Goal: Task Accomplishment & Management: Complete application form

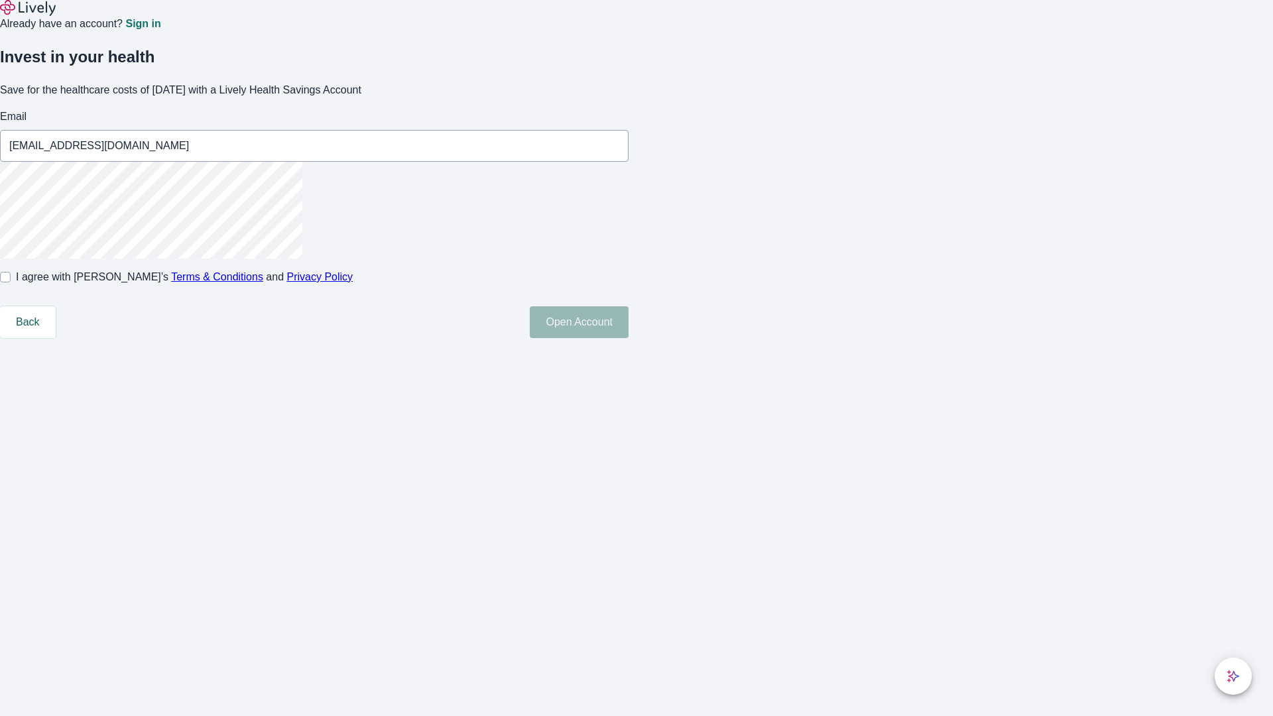
click at [11, 282] on input "I agree with Lively’s Terms & Conditions and Privacy Policy" at bounding box center [5, 277] width 11 height 11
checkbox input "true"
click at [628, 338] on button "Open Account" at bounding box center [579, 322] width 99 height 32
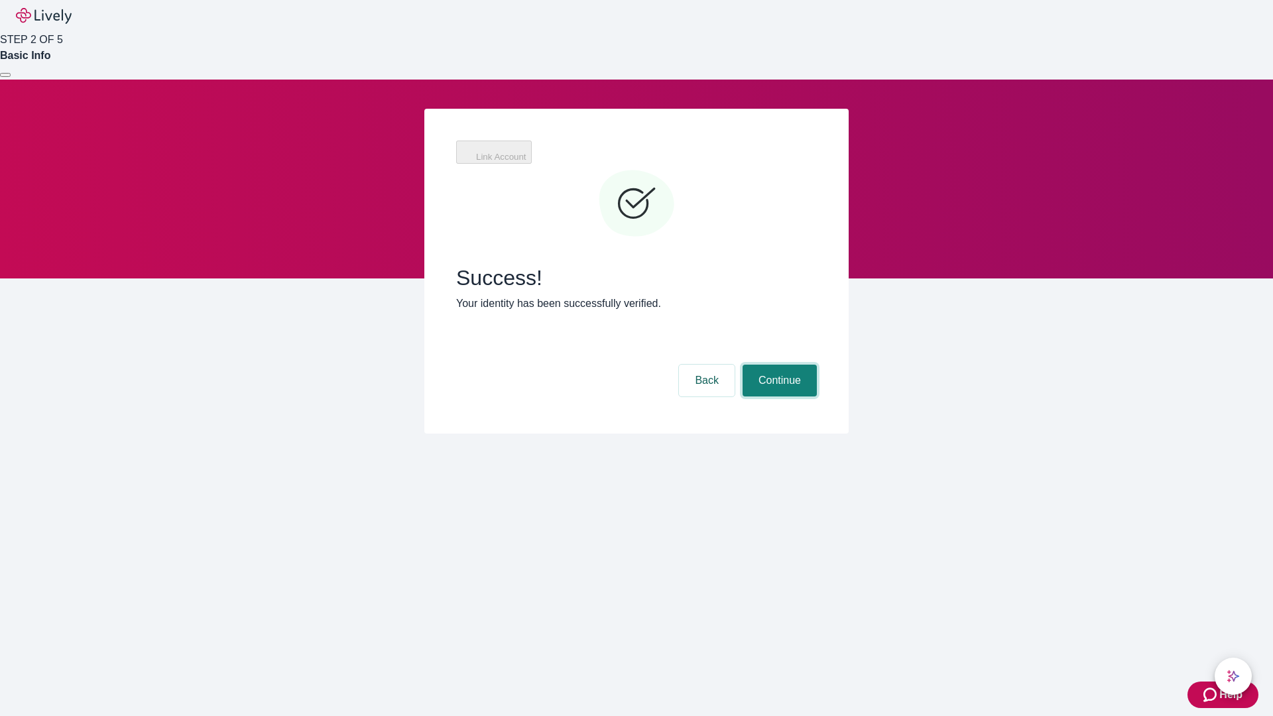
click at [778, 365] on button "Continue" at bounding box center [780, 381] width 74 height 32
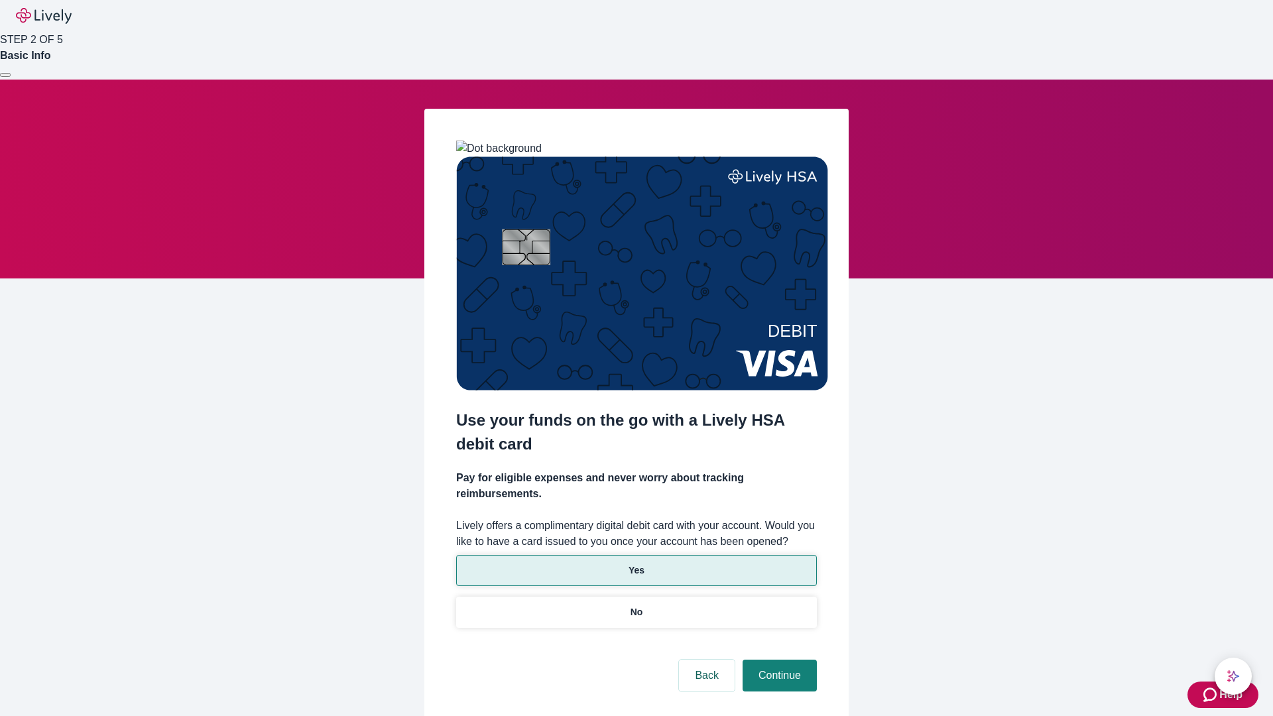
click at [636, 564] on p "Yes" at bounding box center [636, 571] width 16 height 14
click at [778, 660] on button "Continue" at bounding box center [780, 676] width 74 height 32
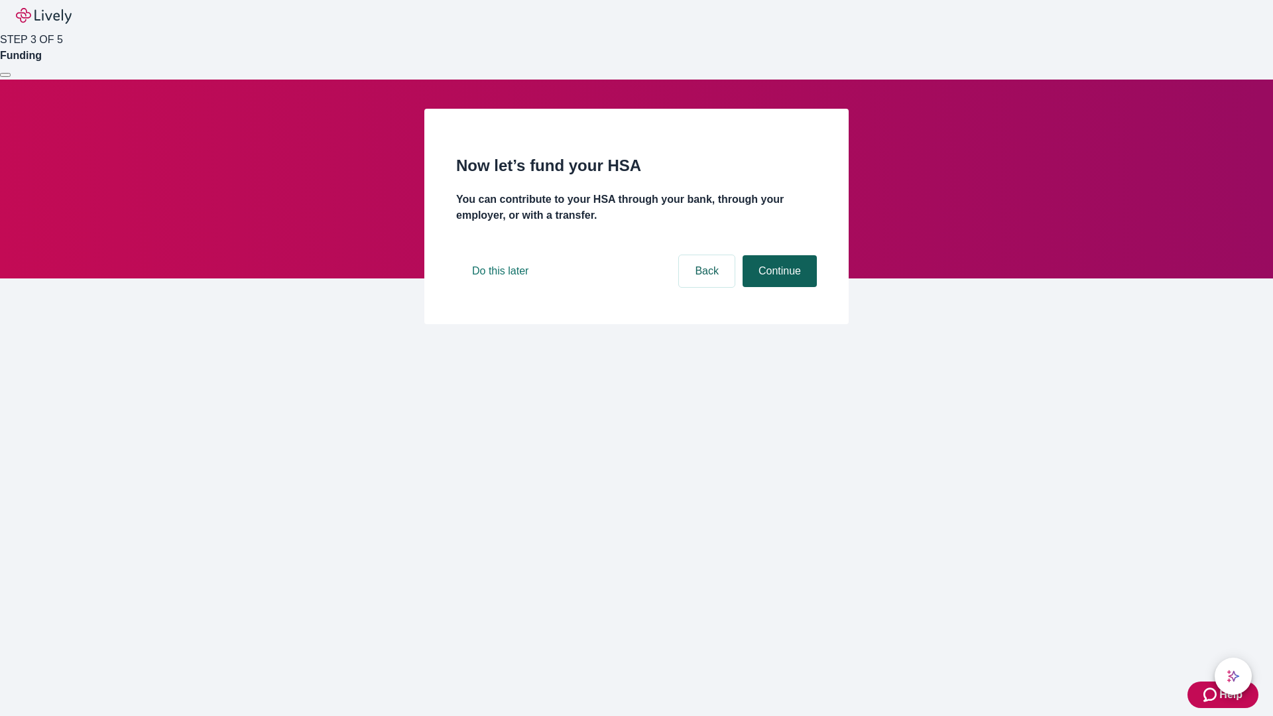
click at [778, 287] on button "Continue" at bounding box center [780, 271] width 74 height 32
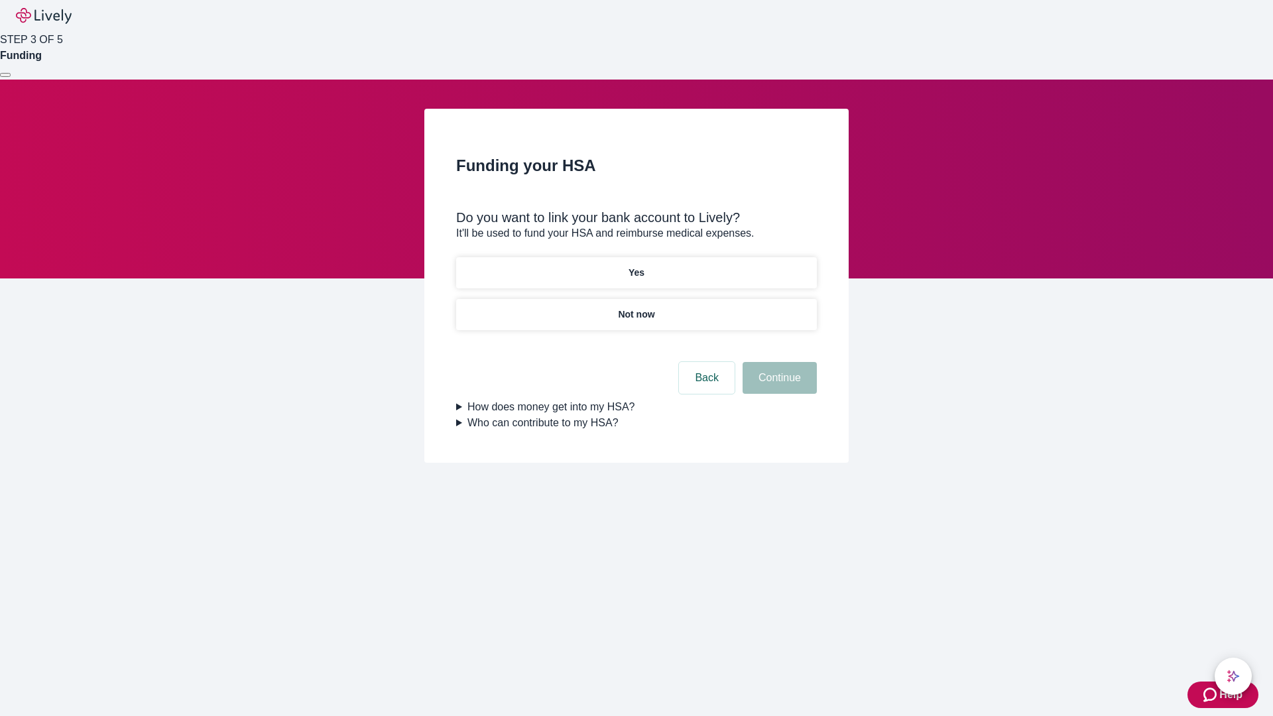
click at [636, 266] on p "Yes" at bounding box center [636, 273] width 16 height 14
click at [778, 362] on button "Continue" at bounding box center [780, 378] width 74 height 32
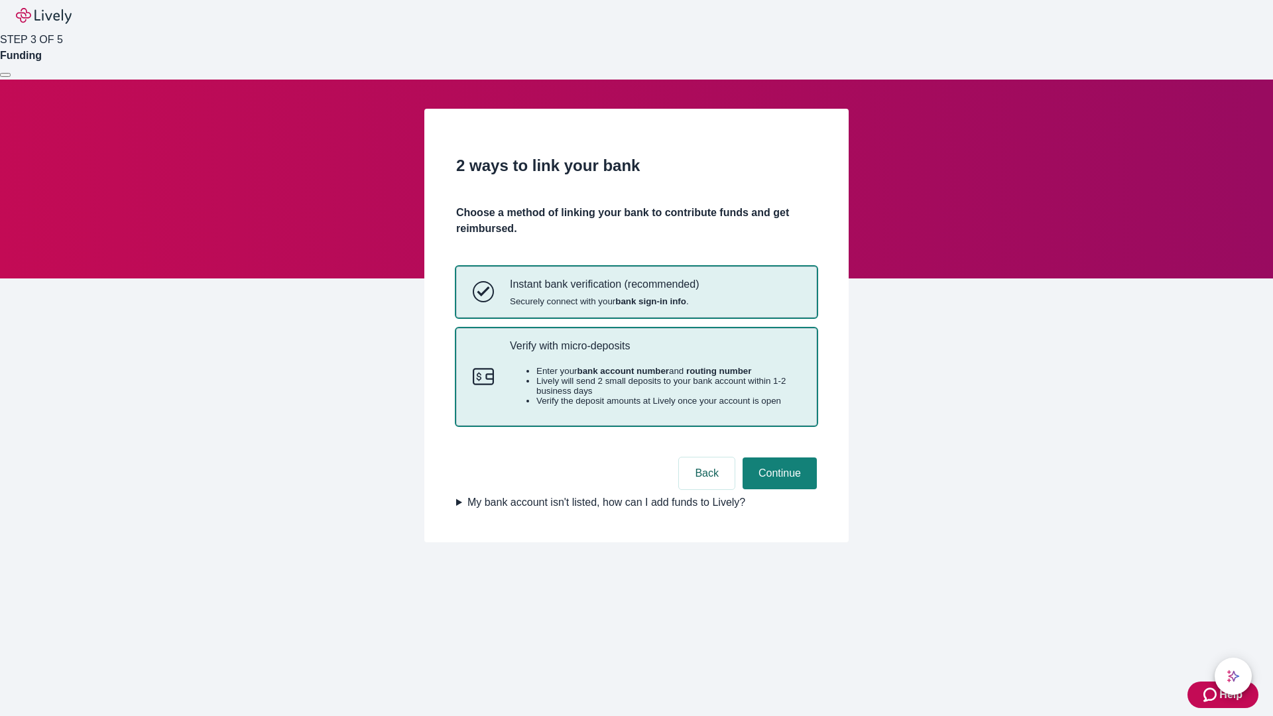
click at [654, 352] on p "Verify with micro-deposits" at bounding box center [655, 345] width 290 height 13
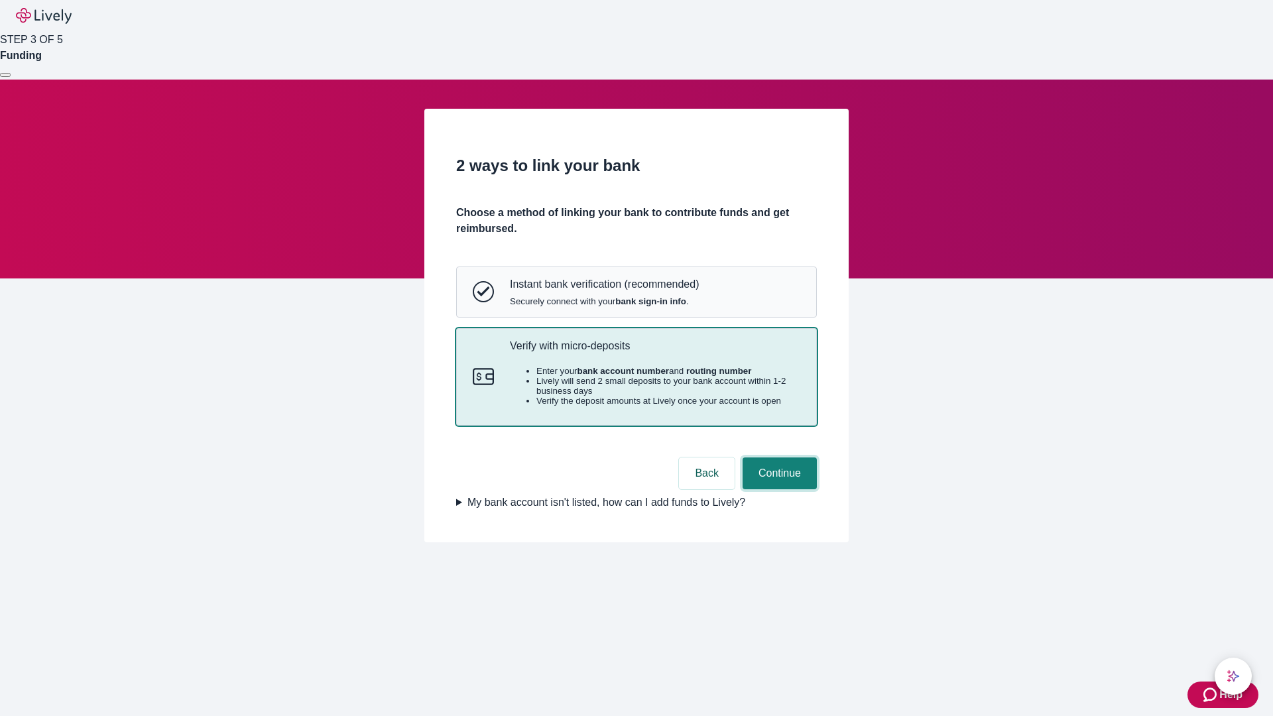
click at [778, 489] on button "Continue" at bounding box center [780, 473] width 74 height 32
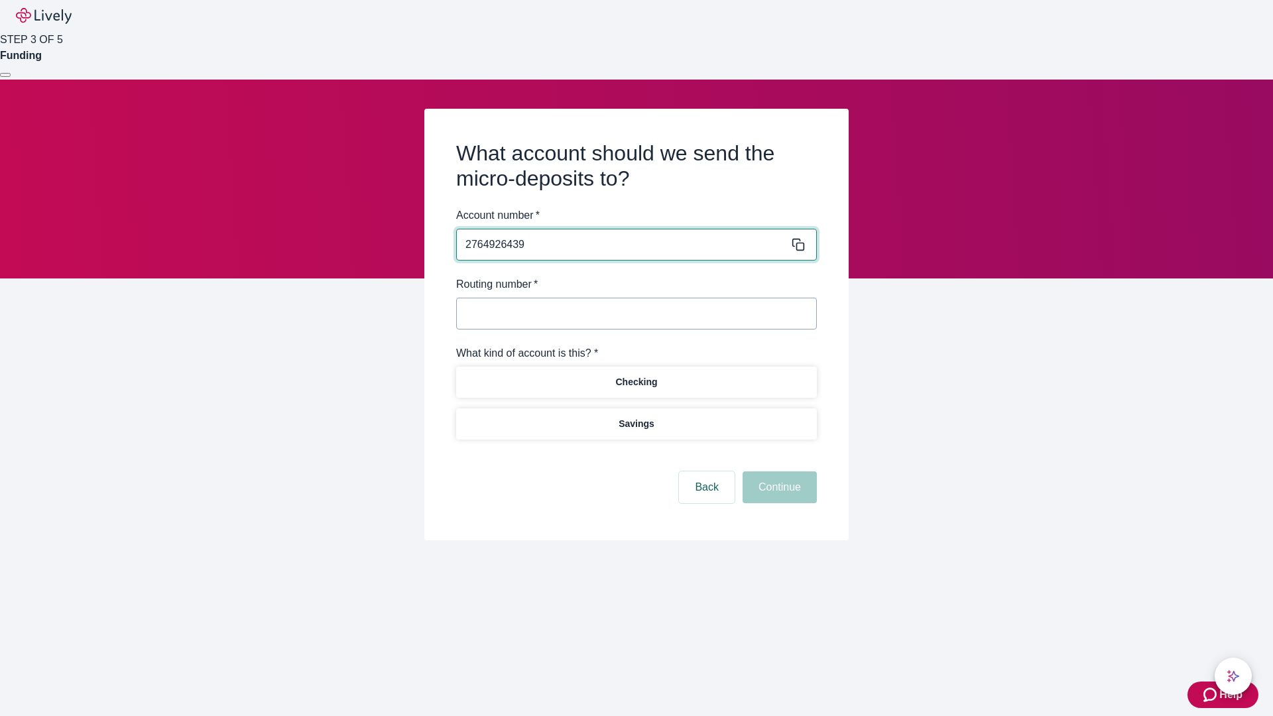
type input "2764926439"
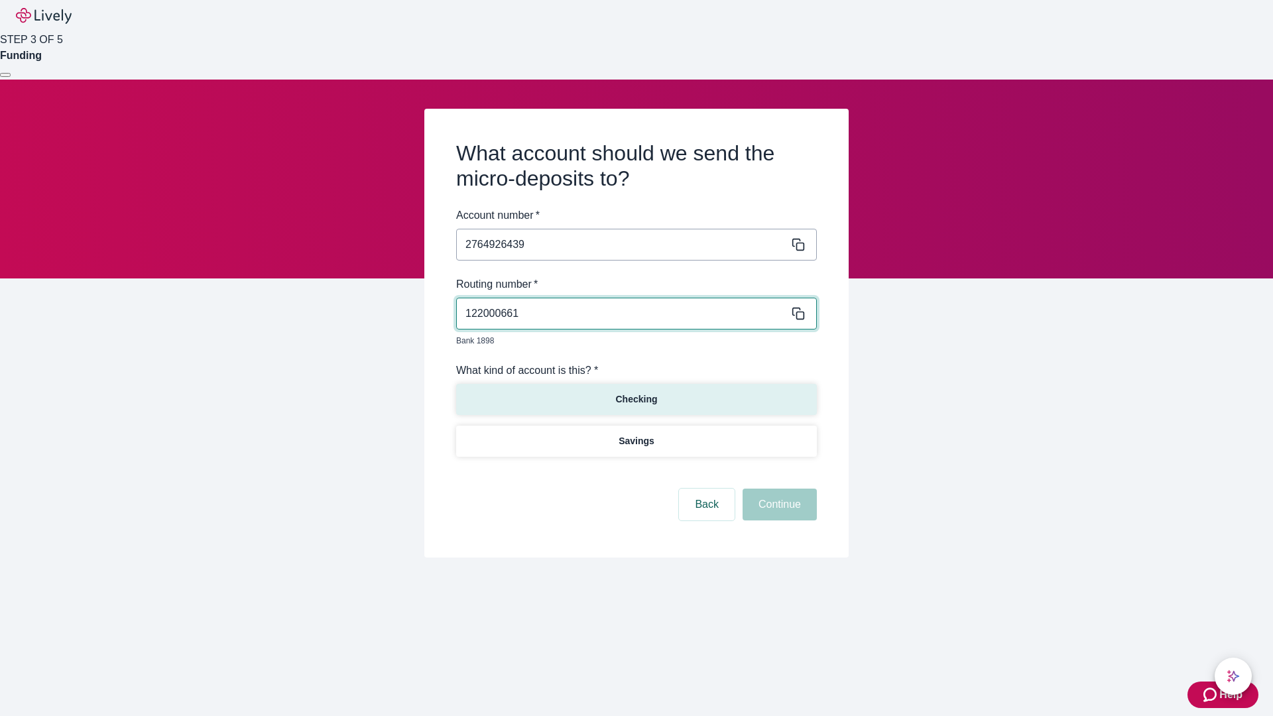
type input "122000661"
click at [636, 392] on p "Checking" at bounding box center [636, 399] width 42 height 14
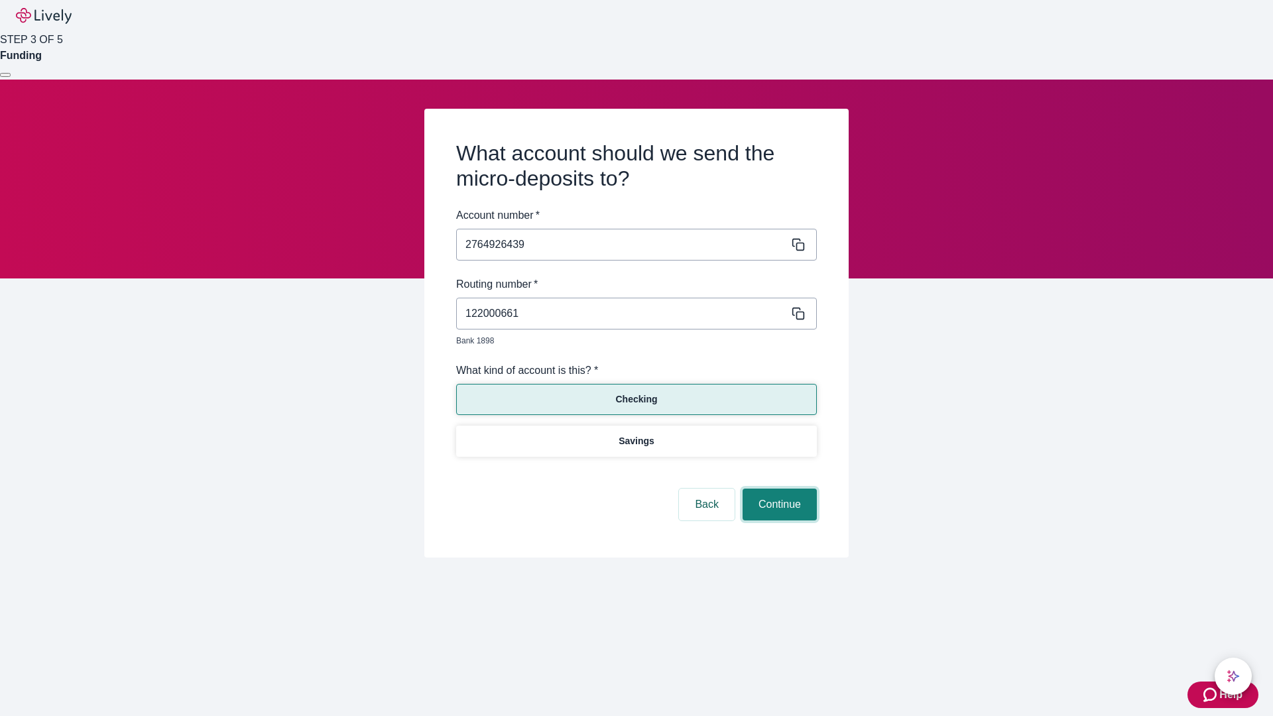
click at [778, 489] on button "Continue" at bounding box center [780, 505] width 74 height 32
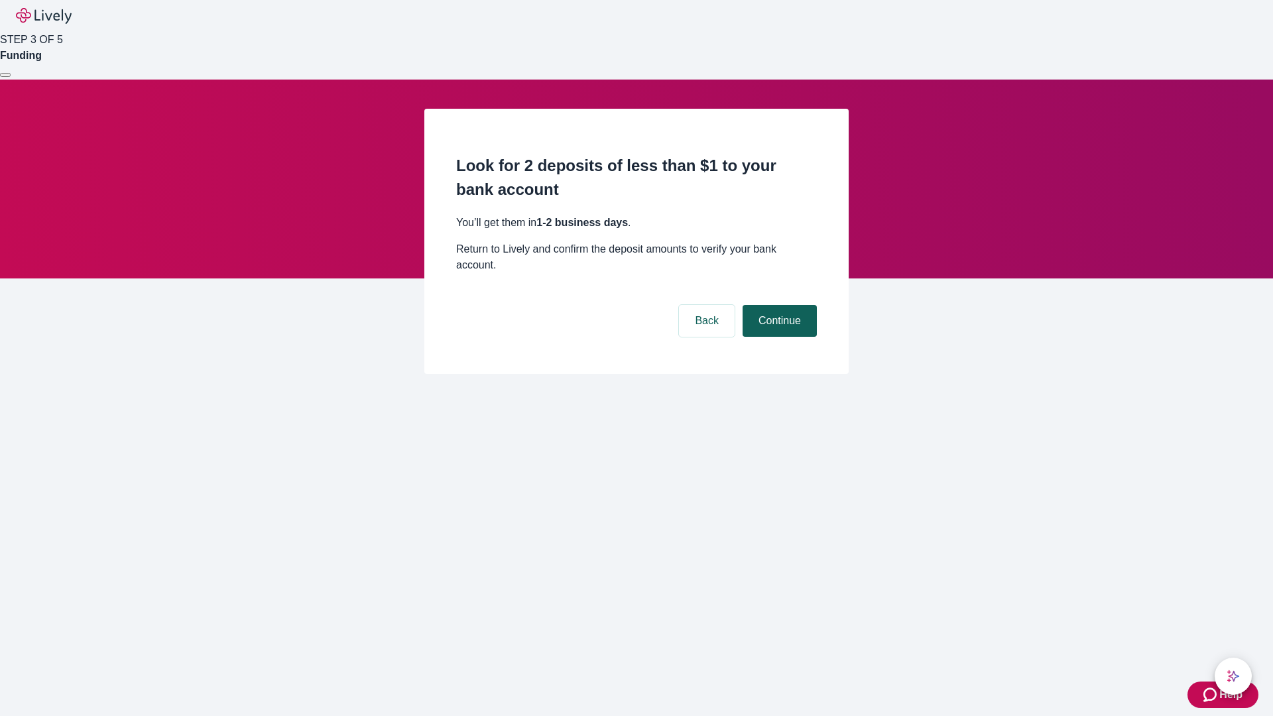
click at [778, 305] on button "Continue" at bounding box center [780, 321] width 74 height 32
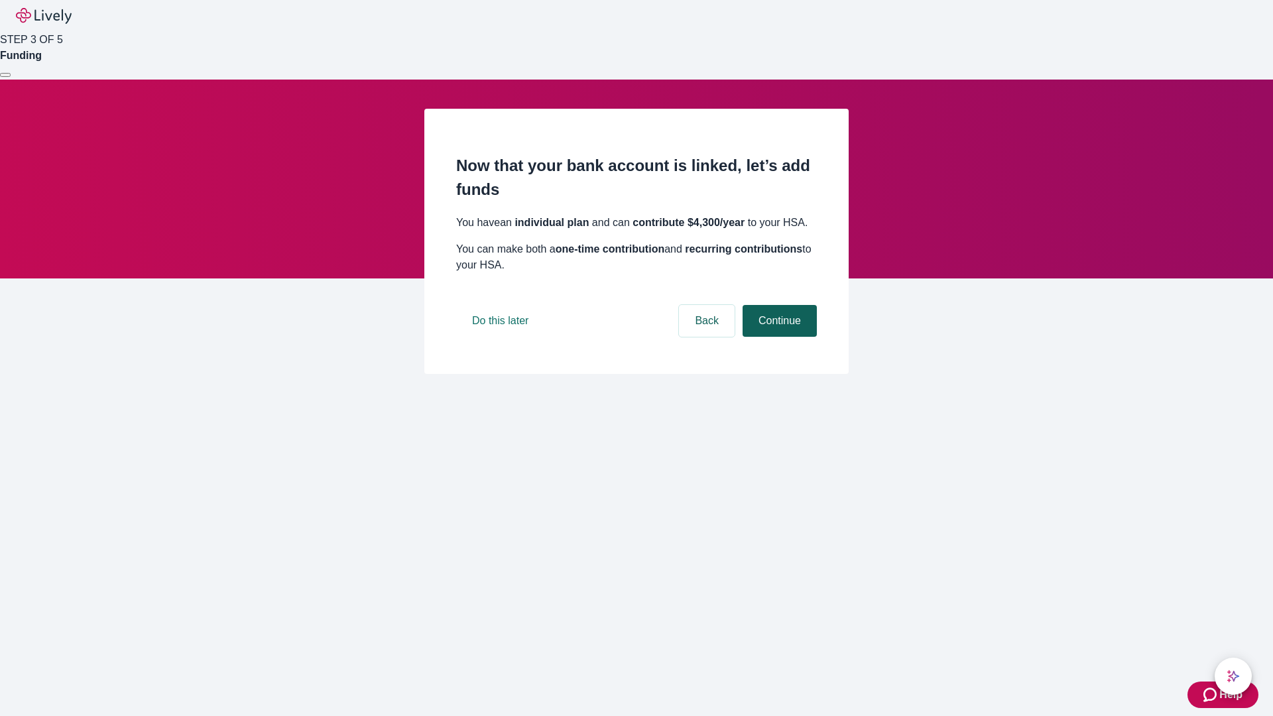
click at [778, 337] on button "Continue" at bounding box center [780, 321] width 74 height 32
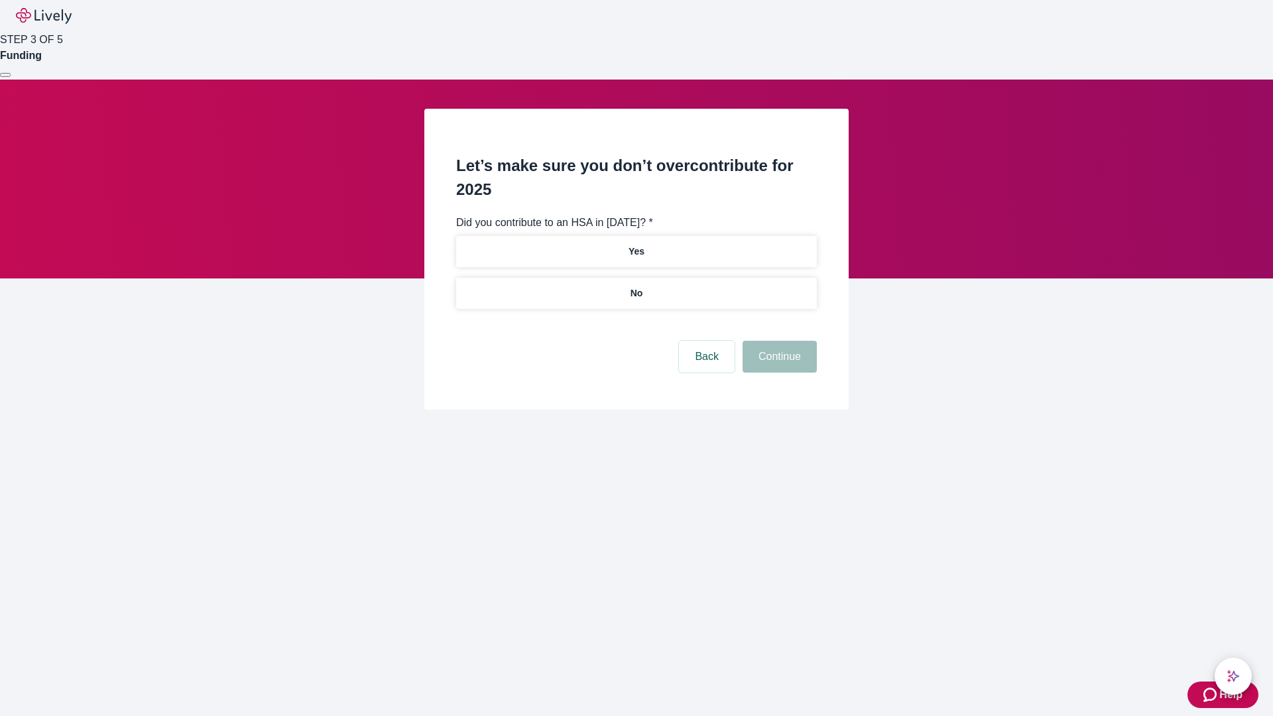
click at [636, 286] on p "No" at bounding box center [636, 293] width 13 height 14
click at [778, 341] on button "Continue" at bounding box center [780, 357] width 74 height 32
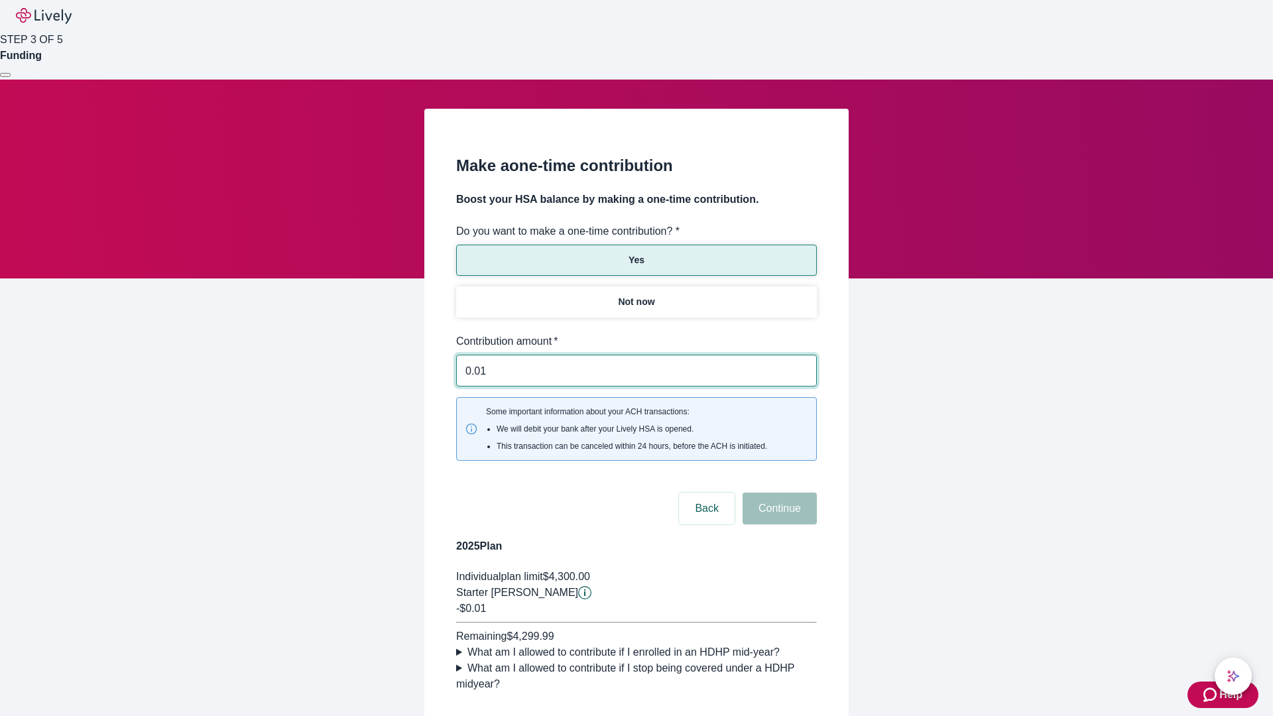
type input "0.01"
click at [778, 493] on button "Continue" at bounding box center [780, 509] width 74 height 32
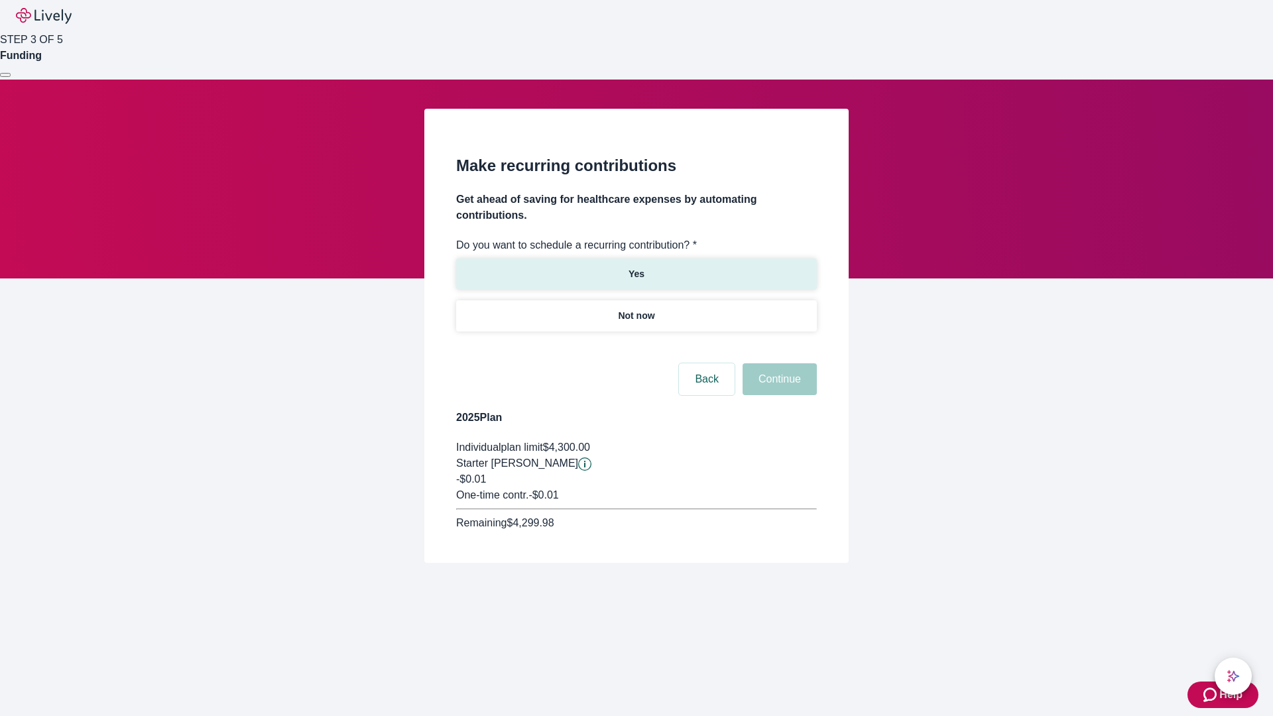
click at [636, 267] on p "Yes" at bounding box center [636, 274] width 16 height 14
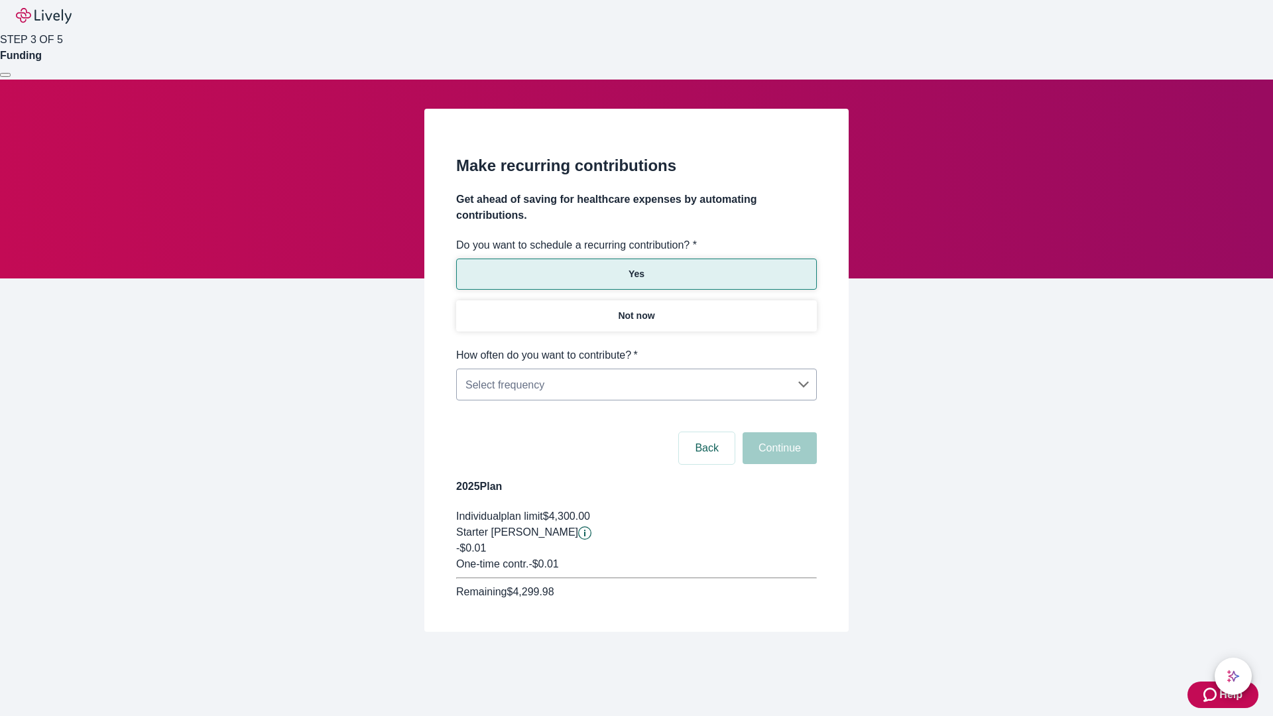
click at [636, 347] on body "Help STEP 3 OF 5 Funding Make recurring contributions Get ahead of saving for h…" at bounding box center [636, 347] width 1273 height 695
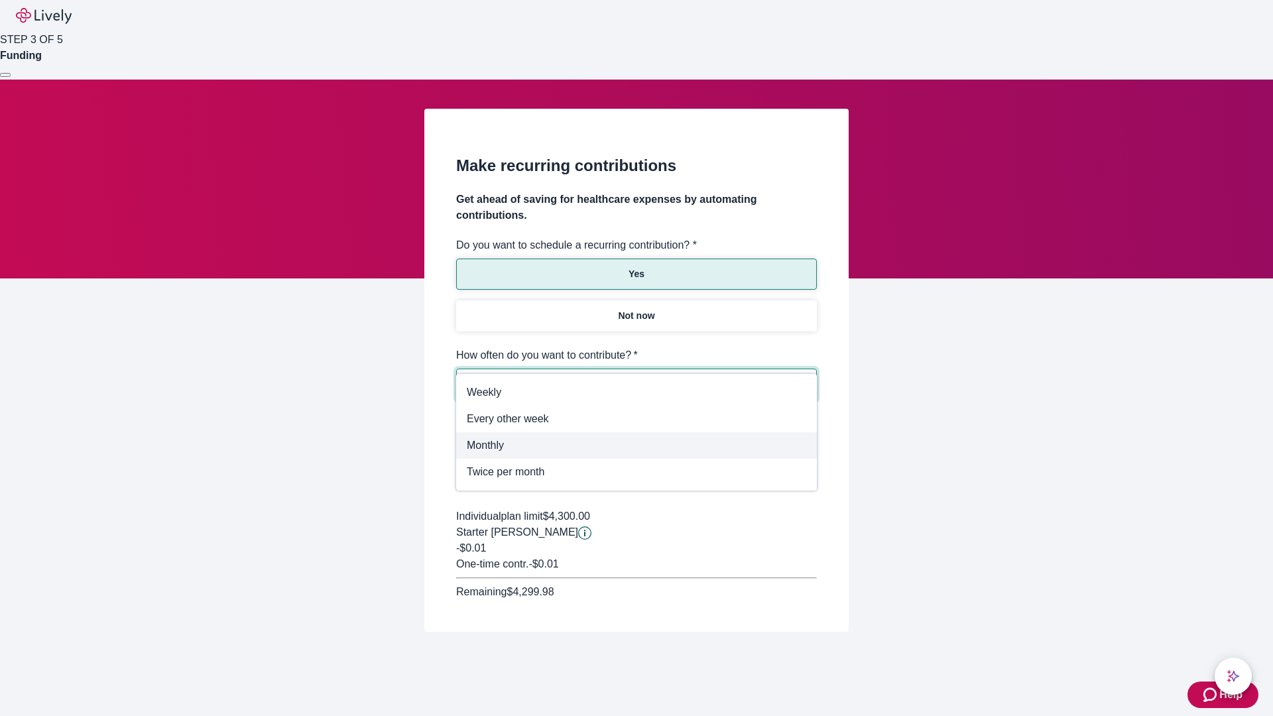
click at [636, 446] on span "Monthly" at bounding box center [636, 446] width 339 height 16
type input "Monthly"
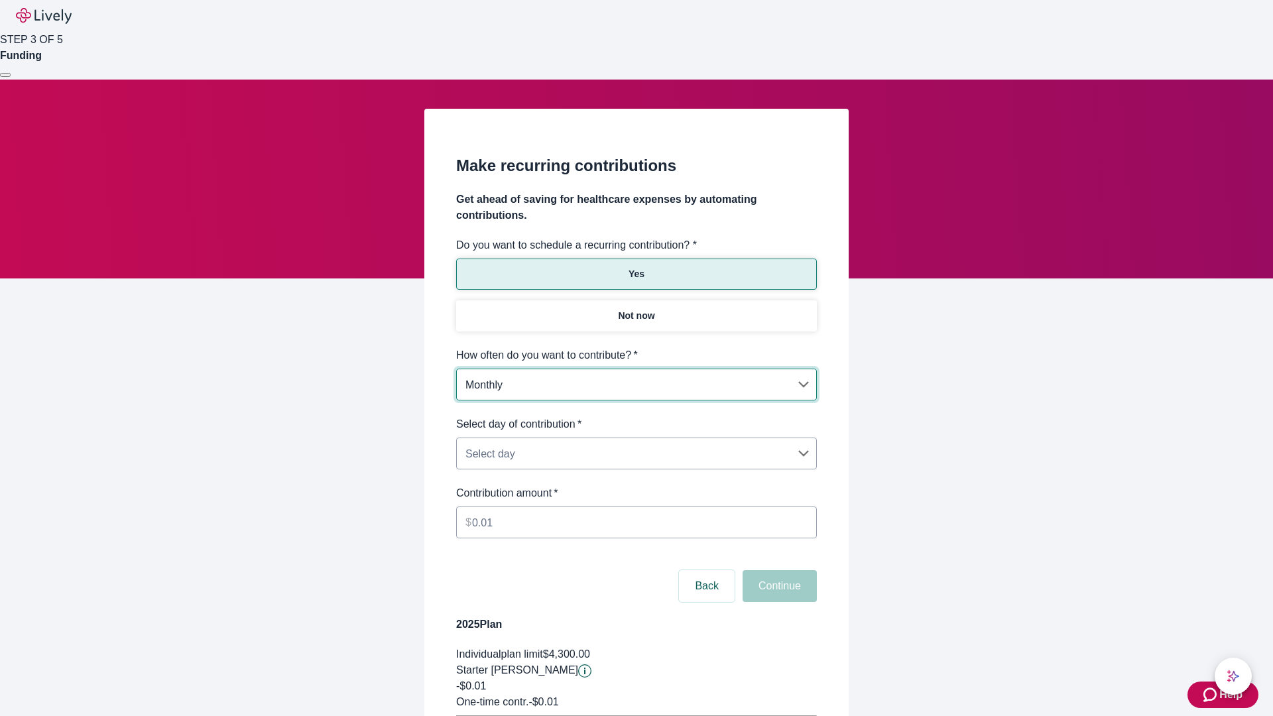
click at [636, 416] on body "Help STEP 3 OF 5 Funding Make recurring contributions Get ahead of saving for h…" at bounding box center [636, 416] width 1273 height 833
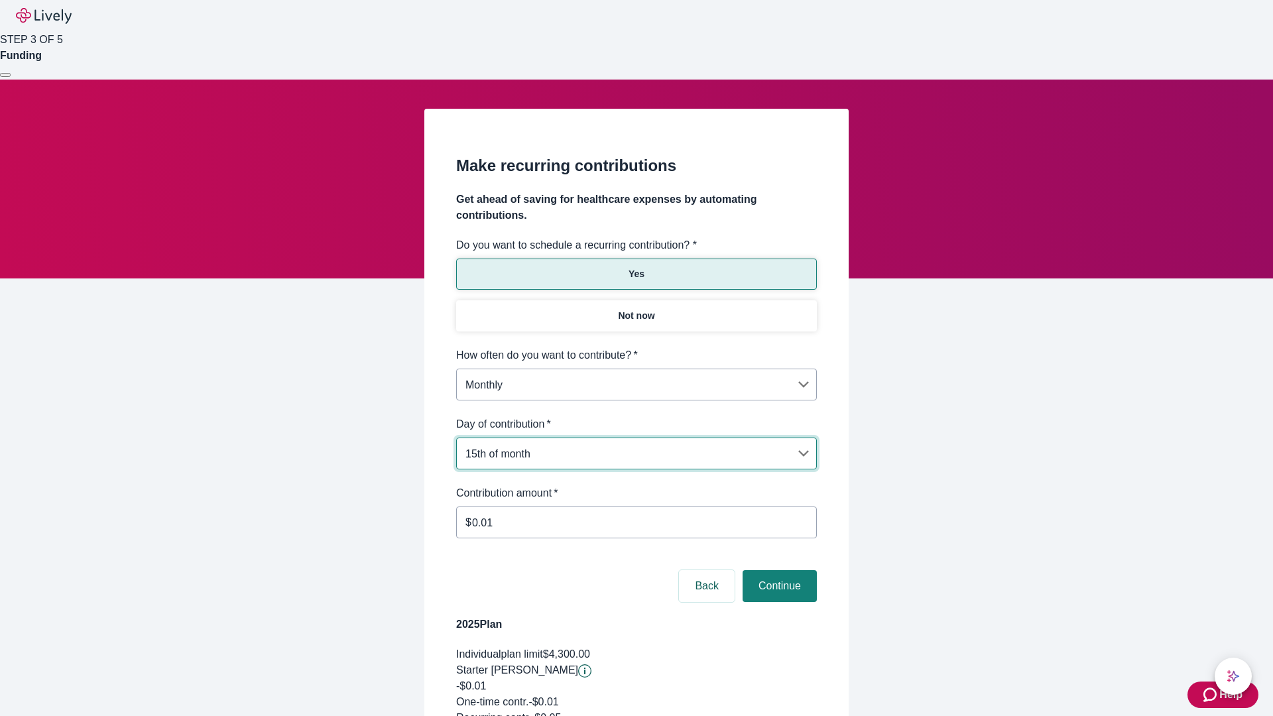
type input "Monthly15th"
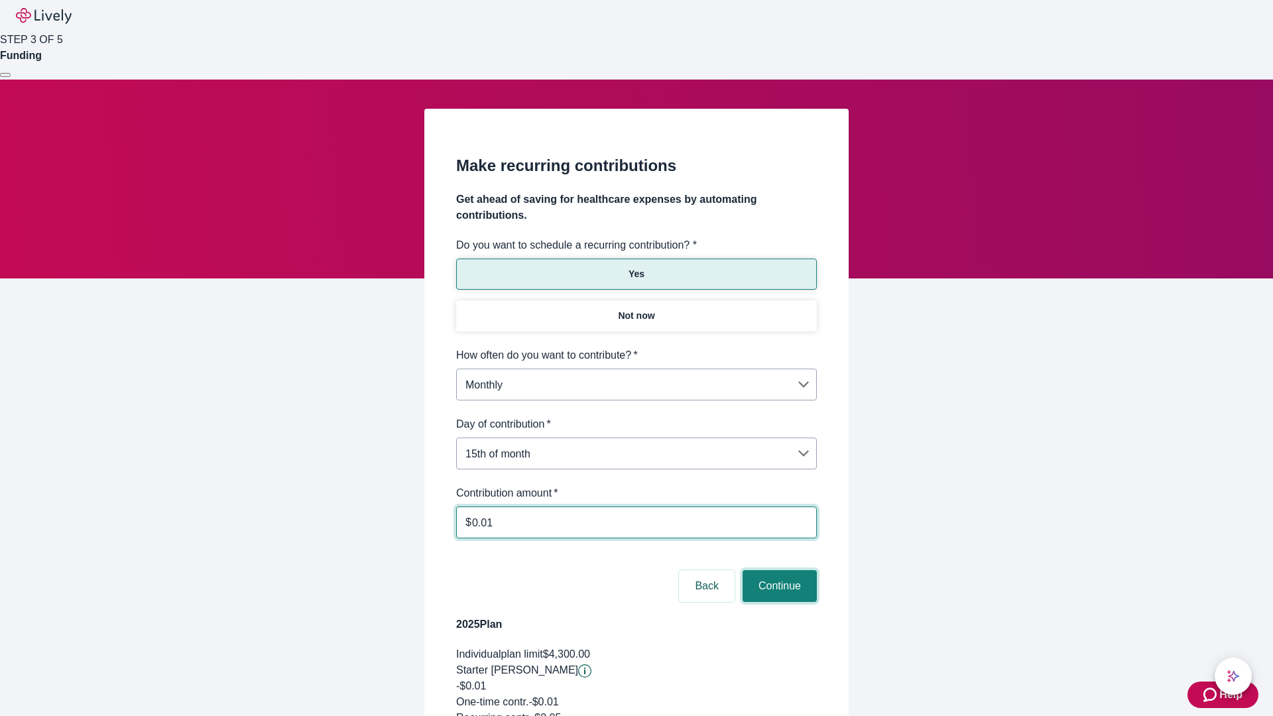
click at [778, 570] on button "Continue" at bounding box center [780, 586] width 74 height 32
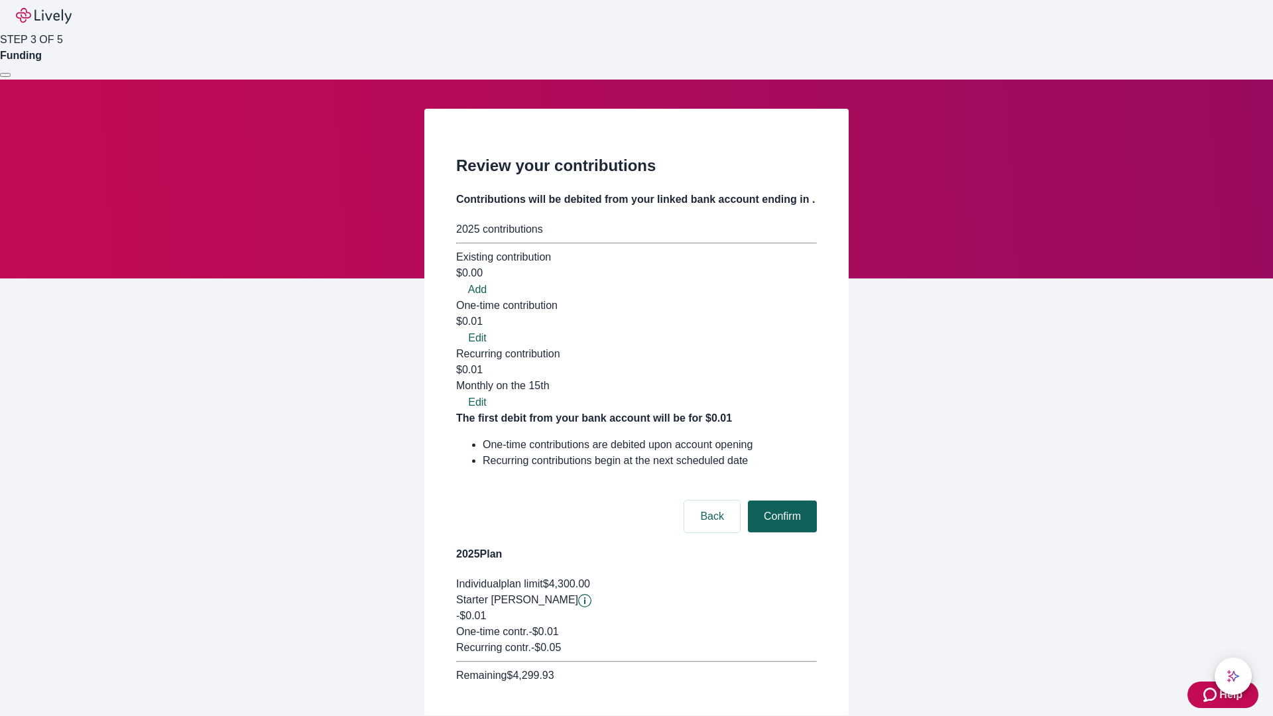
click at [780, 501] on button "Confirm" at bounding box center [782, 517] width 69 height 32
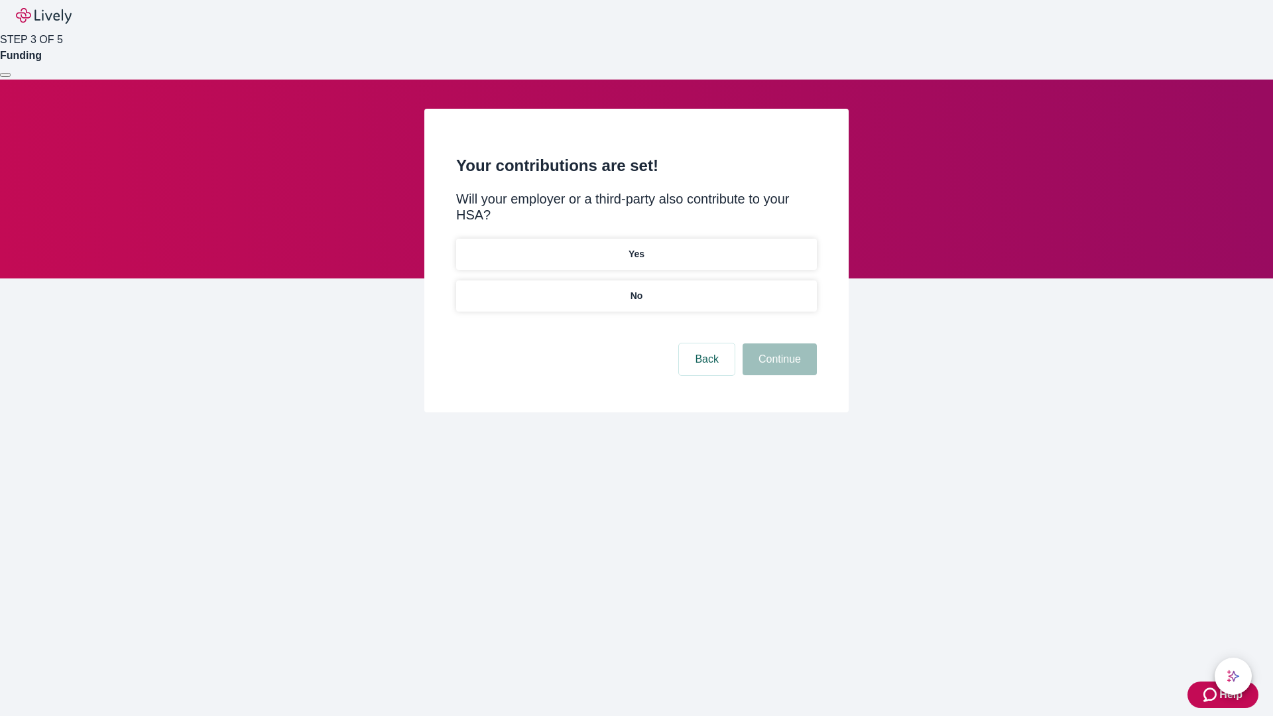
click at [636, 247] on p "Yes" at bounding box center [636, 254] width 16 height 14
click at [778, 343] on button "Continue" at bounding box center [780, 359] width 74 height 32
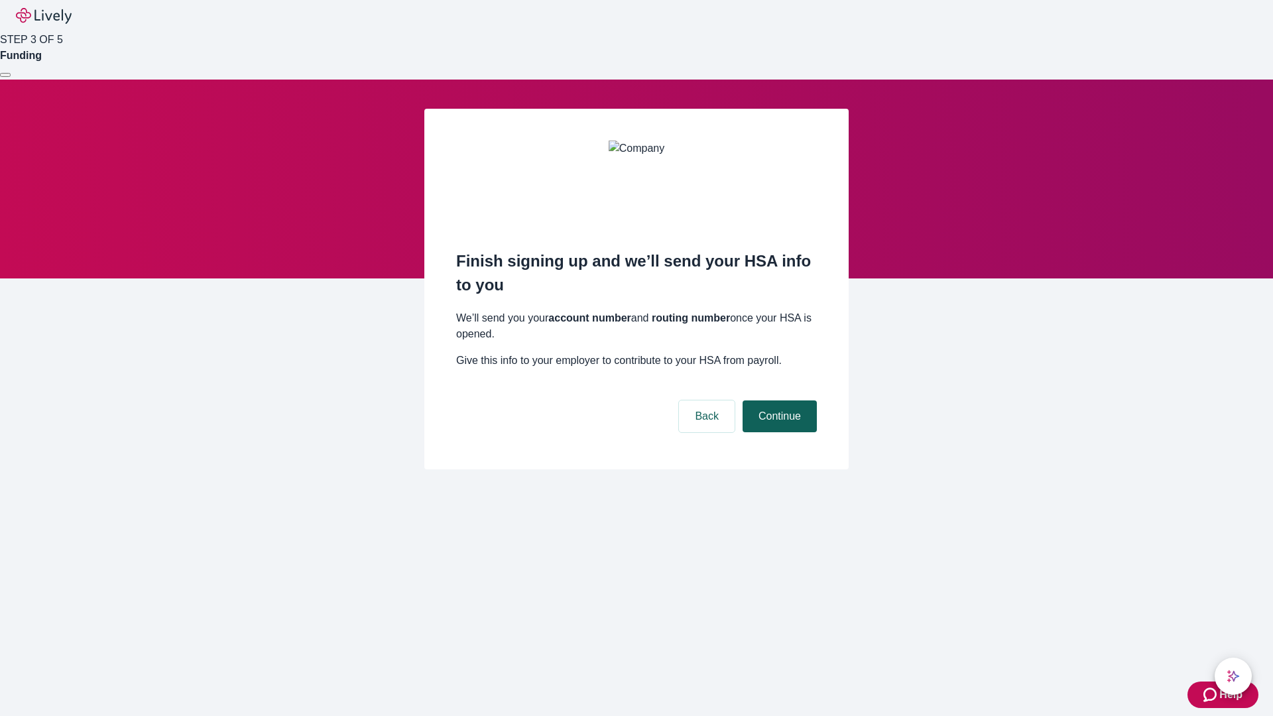
click at [778, 400] on button "Continue" at bounding box center [780, 416] width 74 height 32
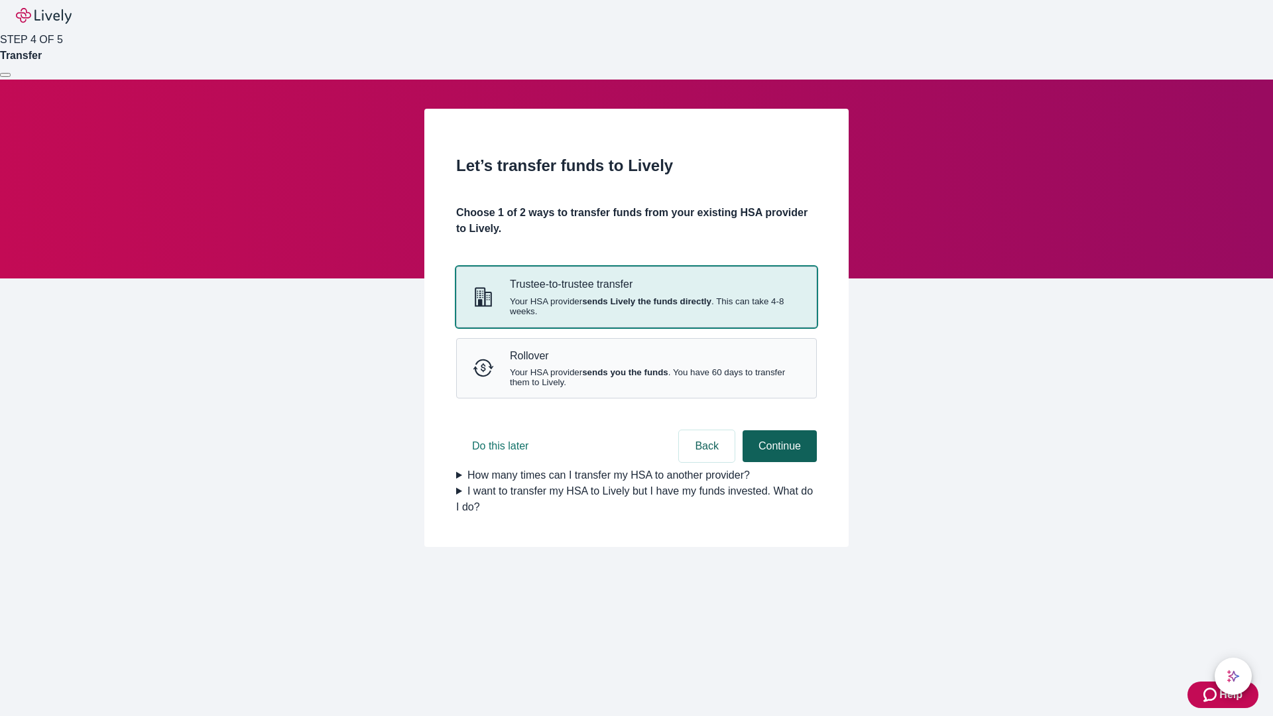
click at [636, 306] on strong "sends Lively the funds directly" at bounding box center [646, 301] width 129 height 10
click at [778, 462] on button "Continue" at bounding box center [780, 446] width 74 height 32
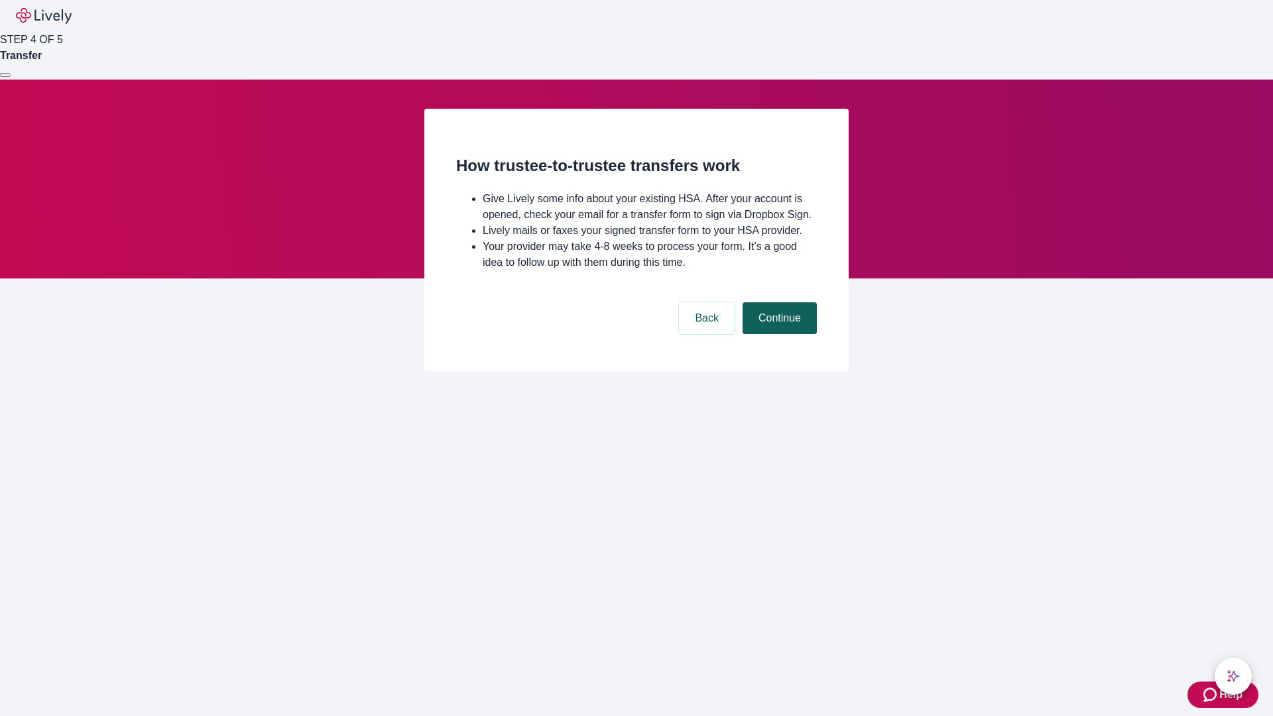
click at [778, 334] on button "Continue" at bounding box center [780, 318] width 74 height 32
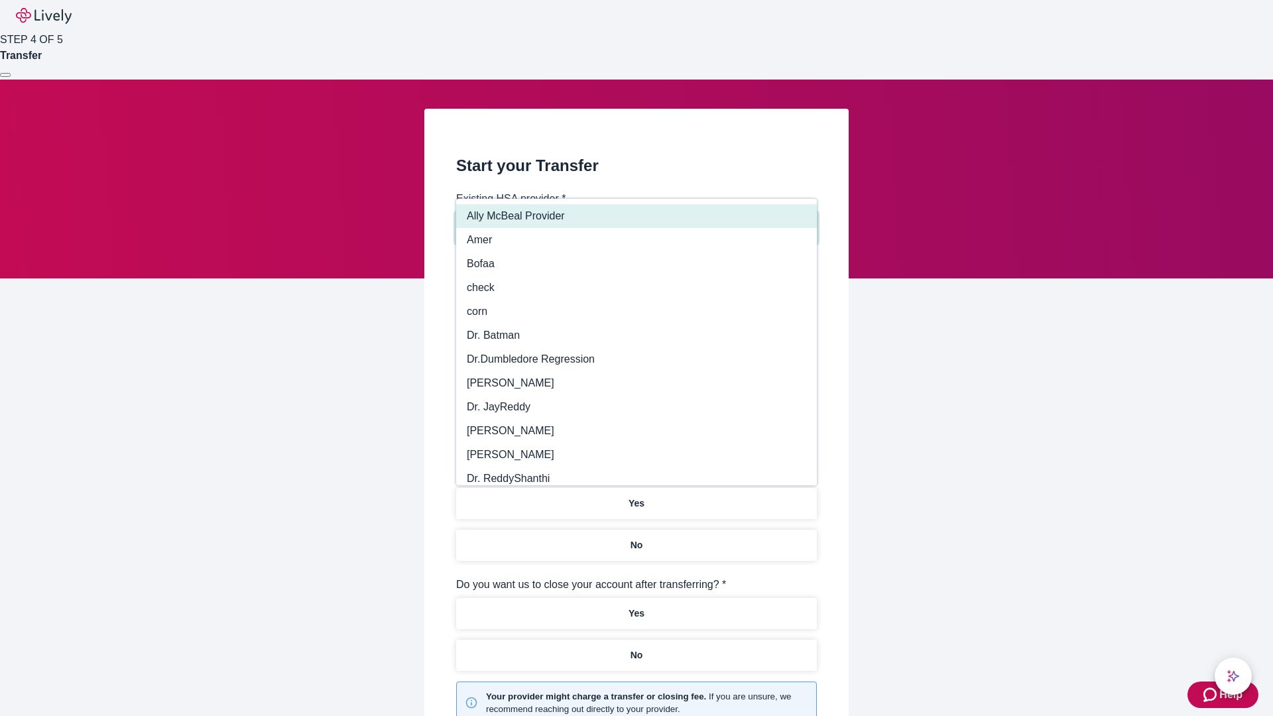
type input "Other"
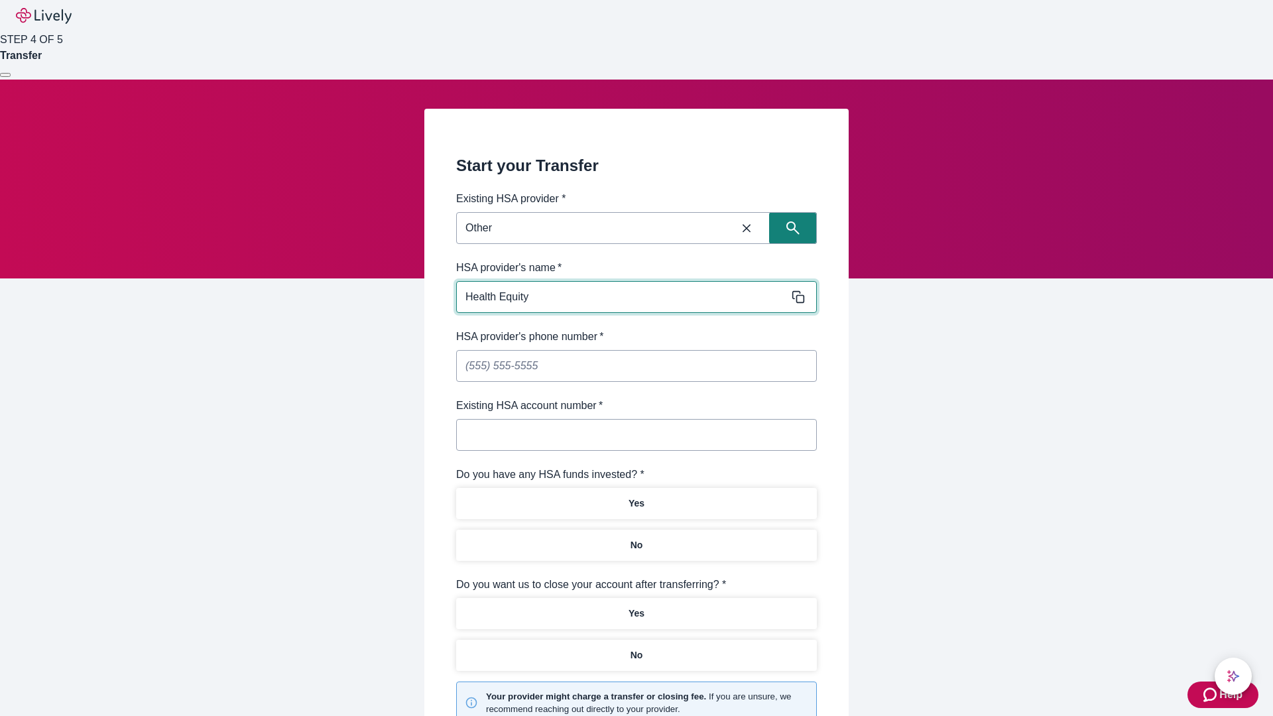
type input "Health Equity"
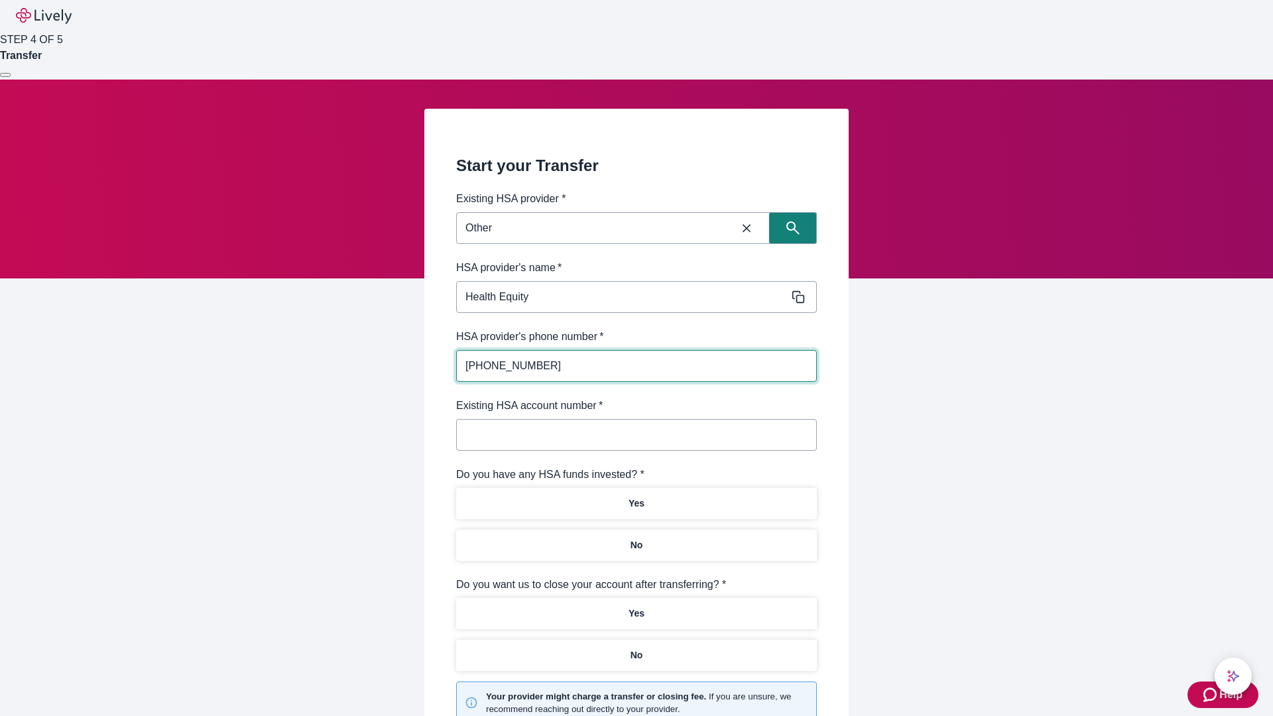
type input "[PHONE_NUMBER]"
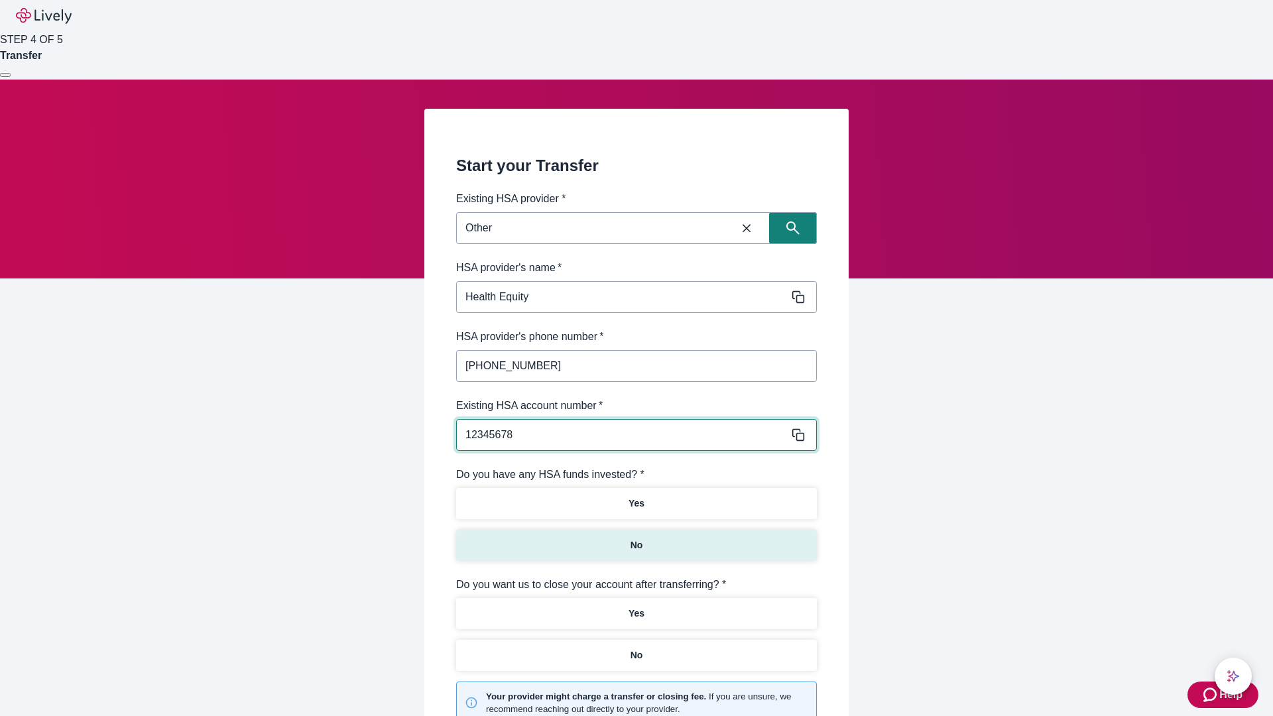
type input "12345678"
click at [636, 538] on p "No" at bounding box center [636, 545] width 13 height 14
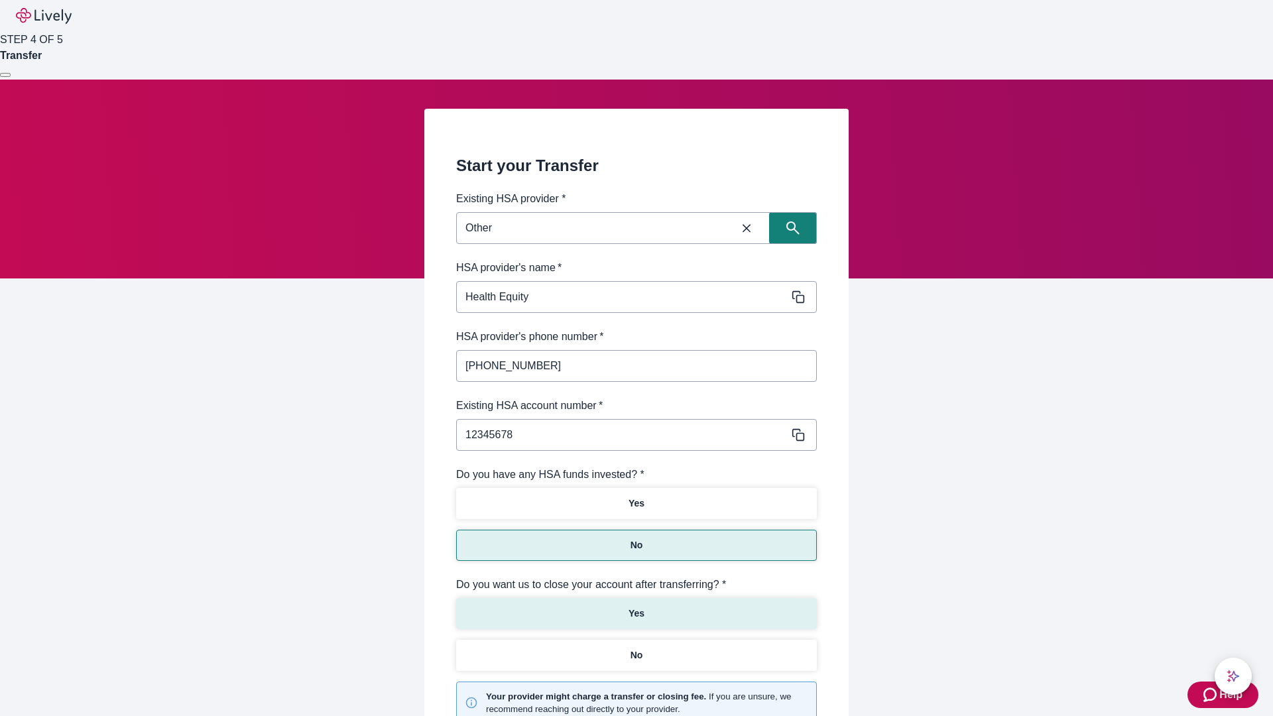
click at [636, 607] on p "Yes" at bounding box center [636, 614] width 16 height 14
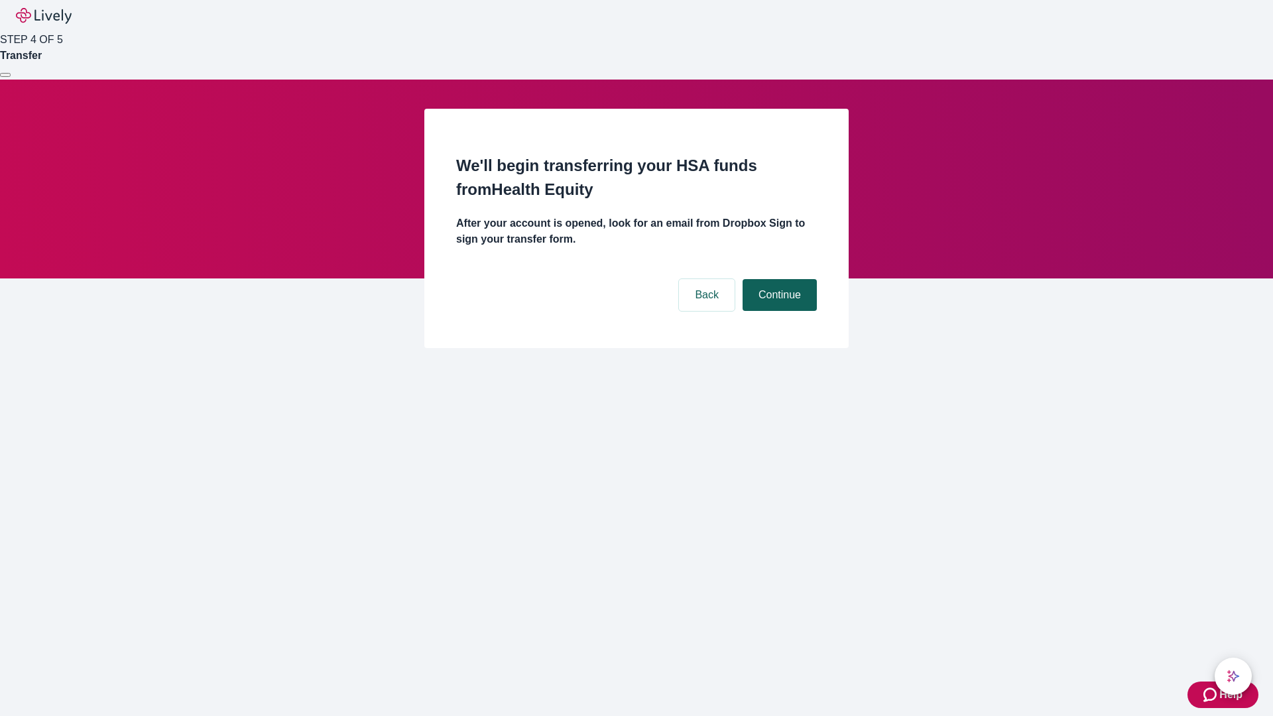
click at [778, 279] on button "Continue" at bounding box center [780, 295] width 74 height 32
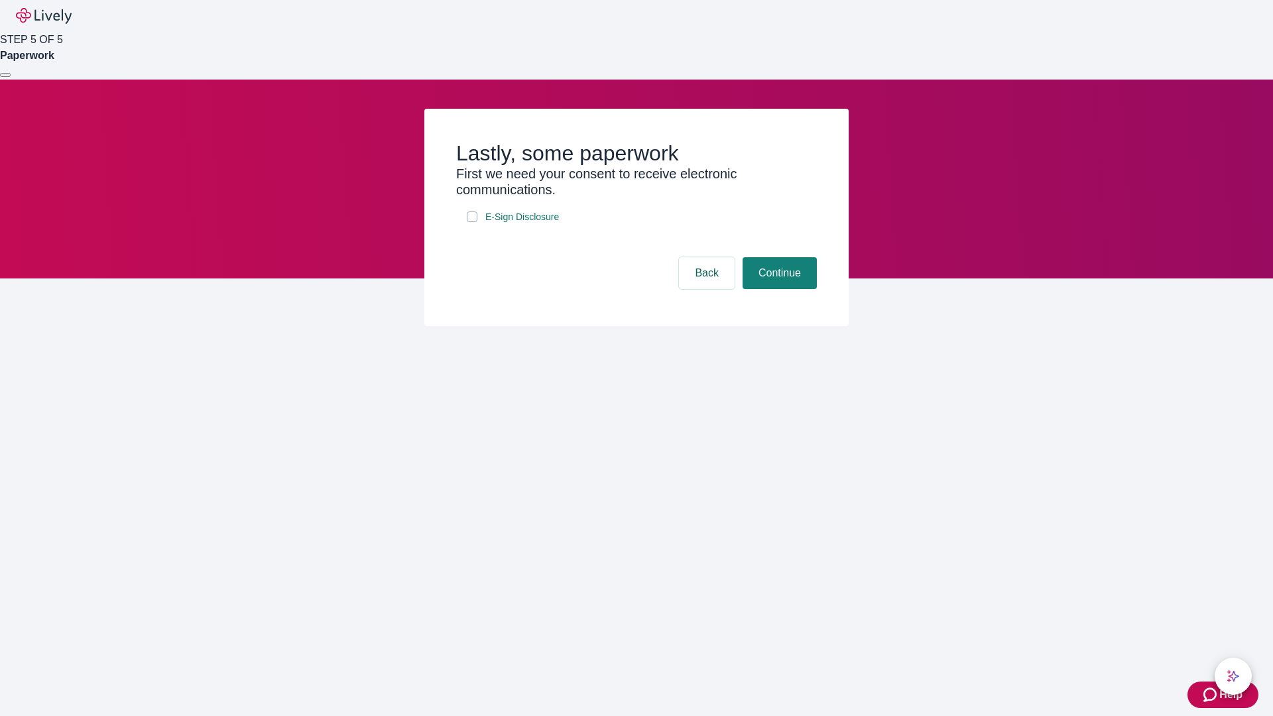
click at [472, 222] on input "E-Sign Disclosure" at bounding box center [472, 216] width 11 height 11
checkbox input "true"
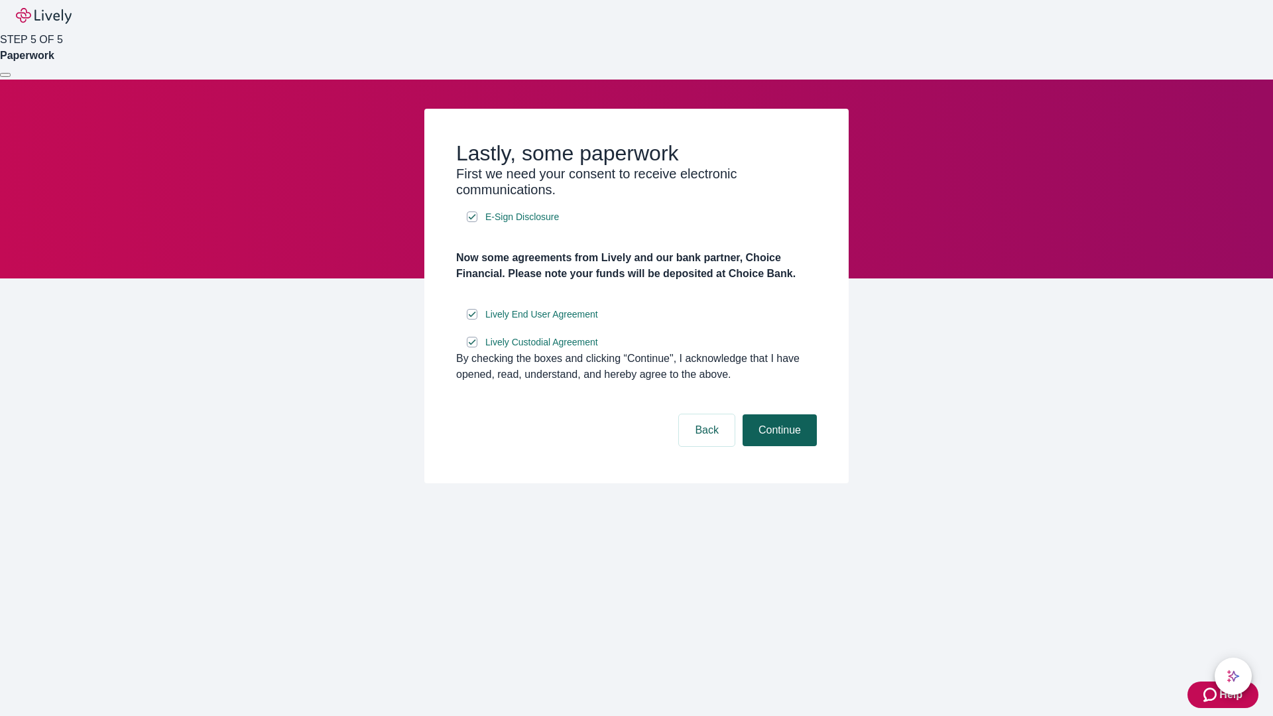
click at [778, 446] on button "Continue" at bounding box center [780, 430] width 74 height 32
